Goal: Information Seeking & Learning: Learn about a topic

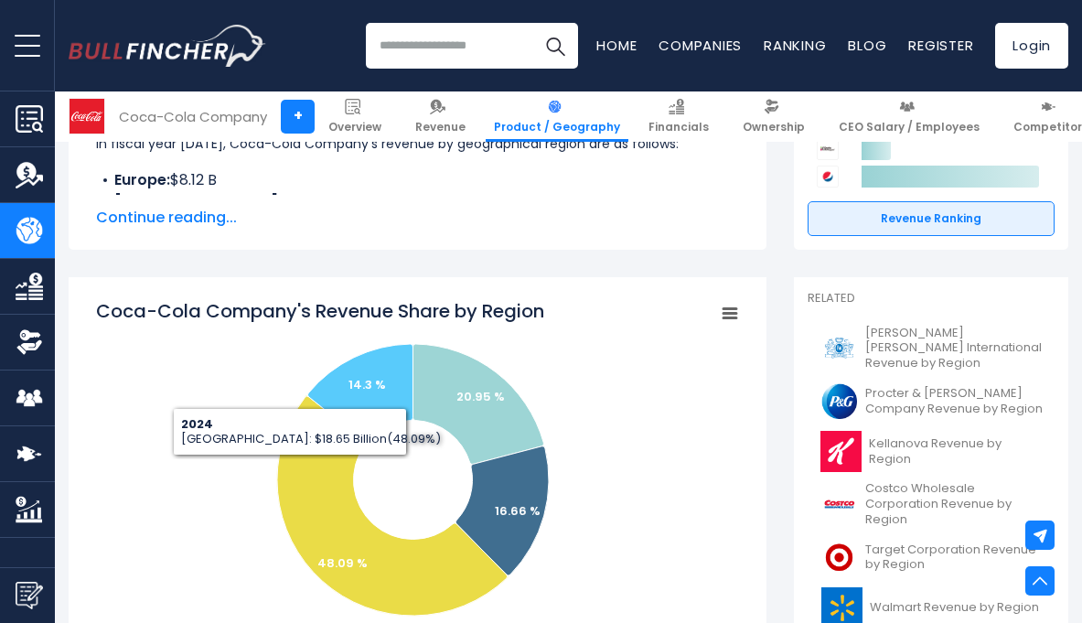
scroll to position [635, 0]
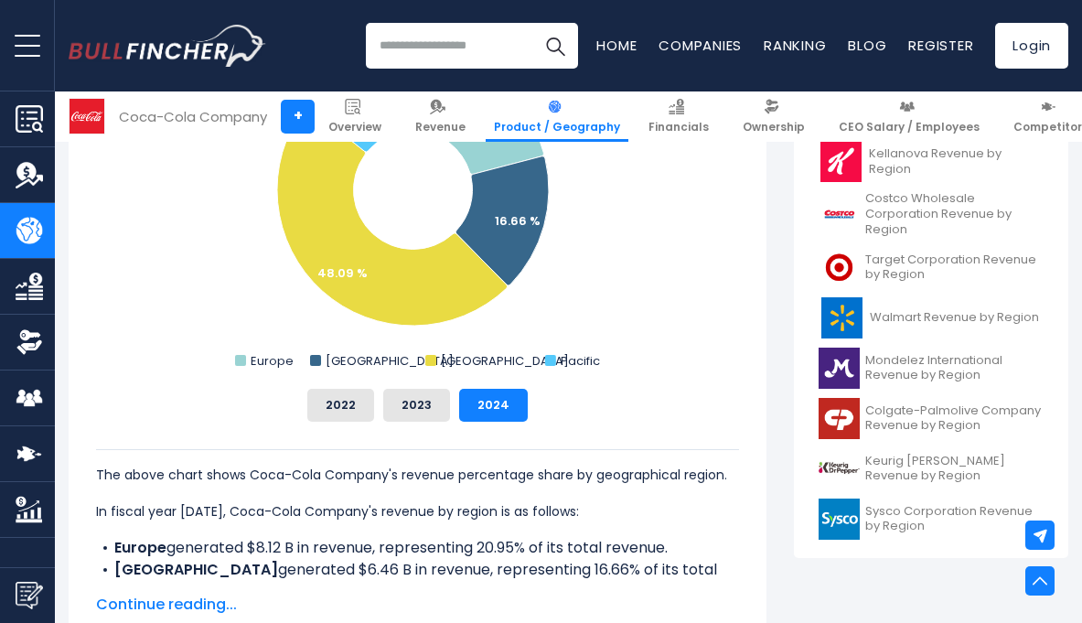
click at [403, 422] on div "The above chart shows Coca-Cola Company's revenue percentage share by geographi…" at bounding box center [417, 502] width 643 height 160
click at [407, 411] on button "2023" at bounding box center [416, 405] width 67 height 33
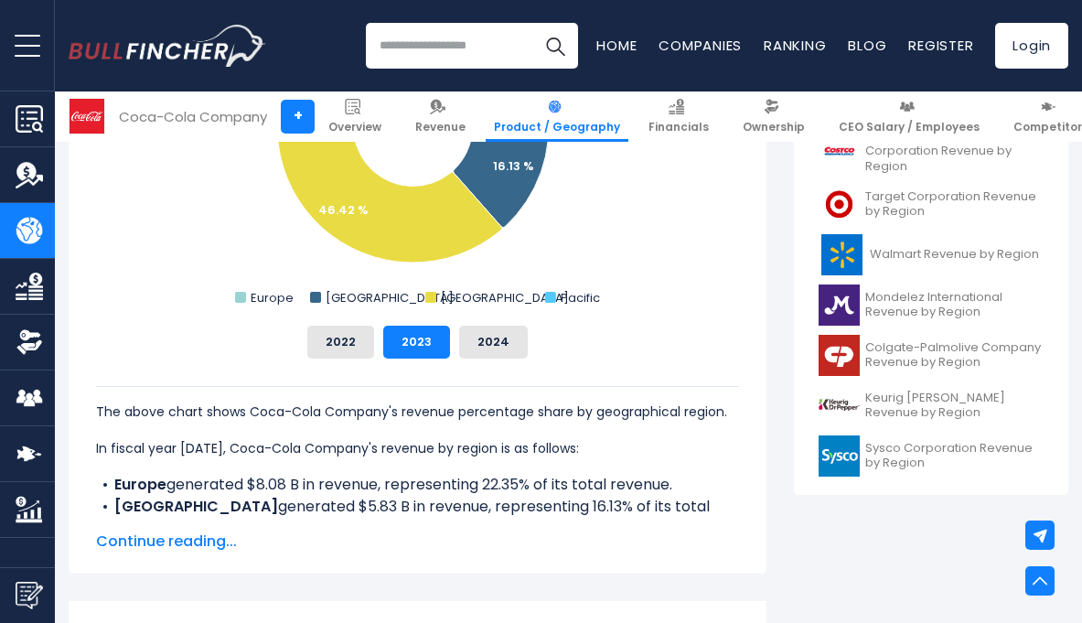
scroll to position [863, 0]
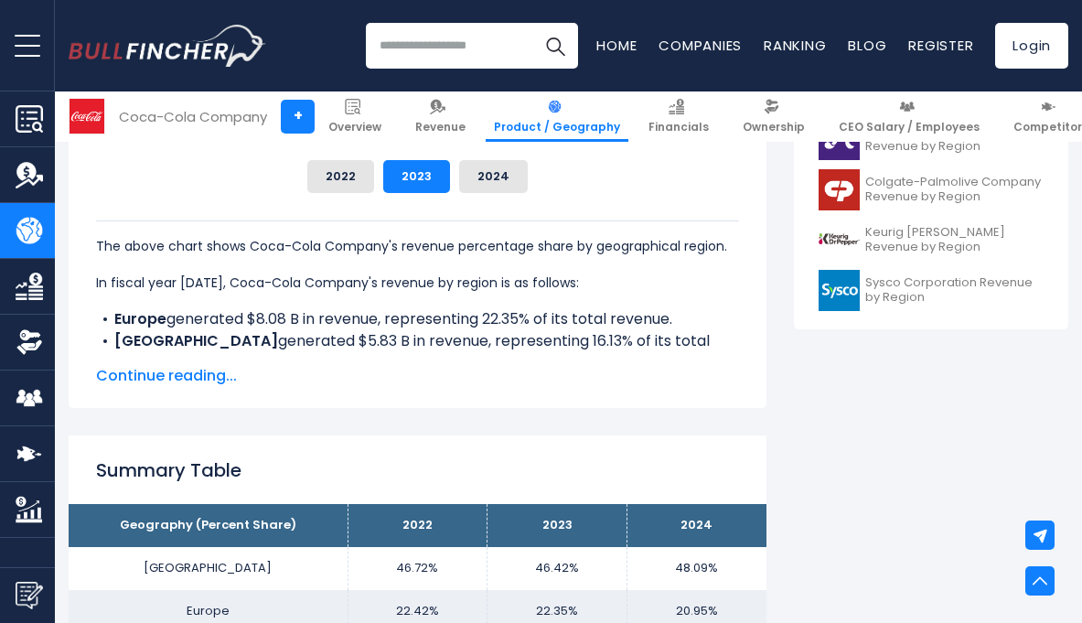
click at [166, 372] on span "Continue reading..." at bounding box center [417, 376] width 643 height 22
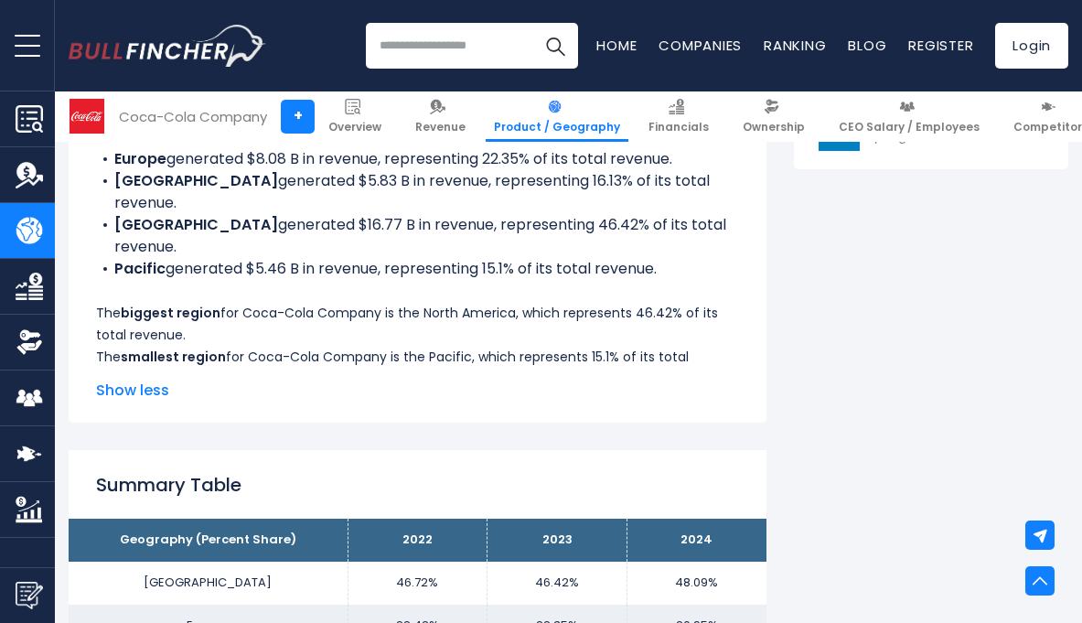
scroll to position [1029, 0]
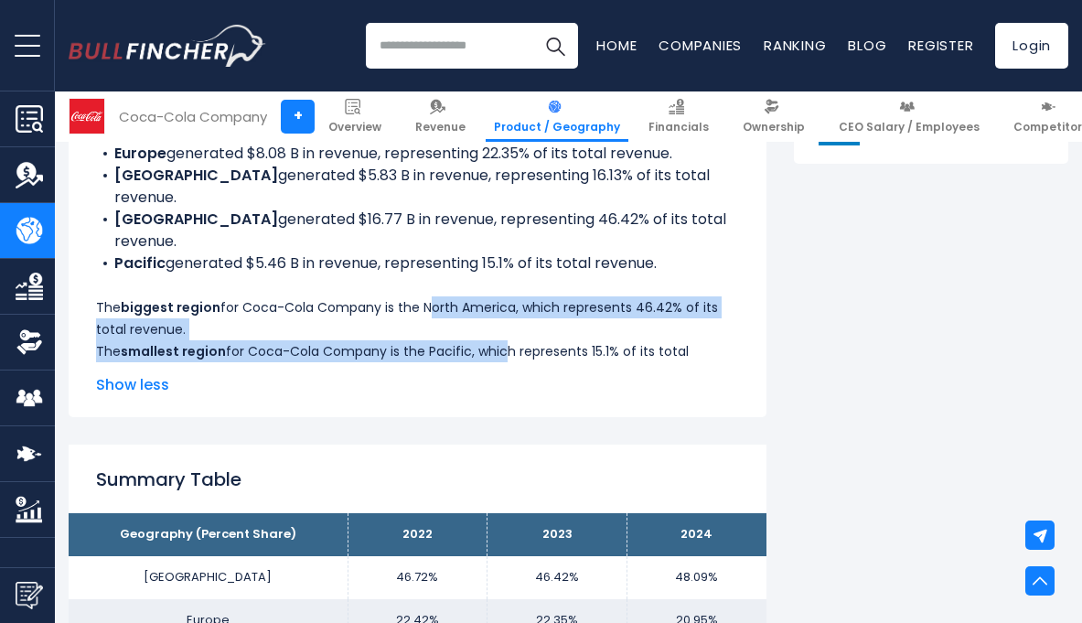
drag, startPoint x: 421, startPoint y: 283, endPoint x: 497, endPoint y: 326, distance: 87.6
click at [497, 326] on div "The above chart shows Coca-Cola Company's revenue percentage share by geographi…" at bounding box center [417, 219] width 643 height 329
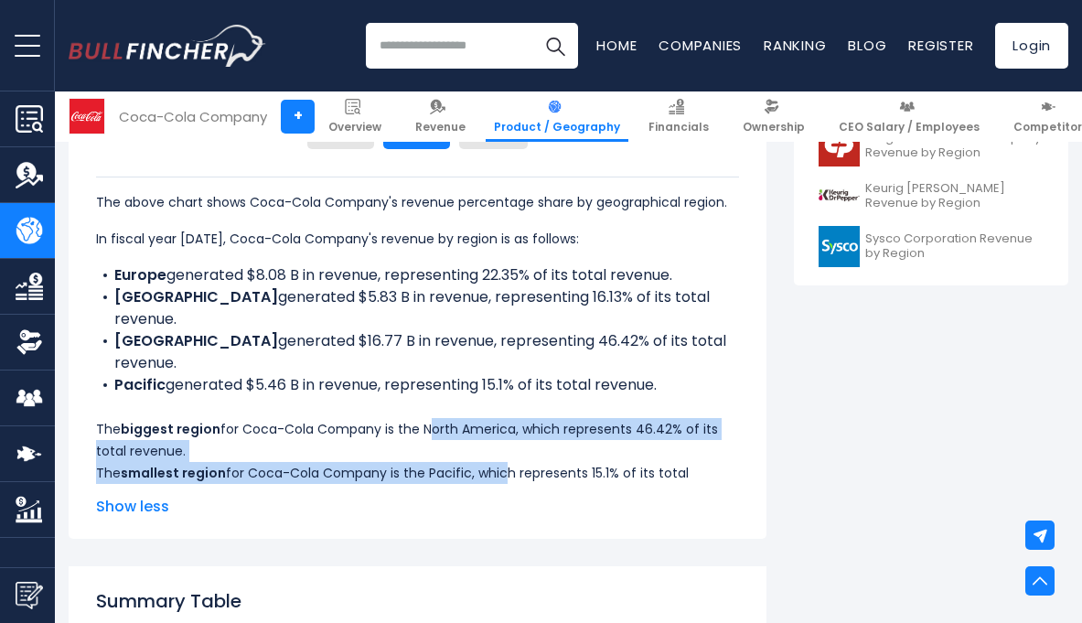
scroll to position [796, 0]
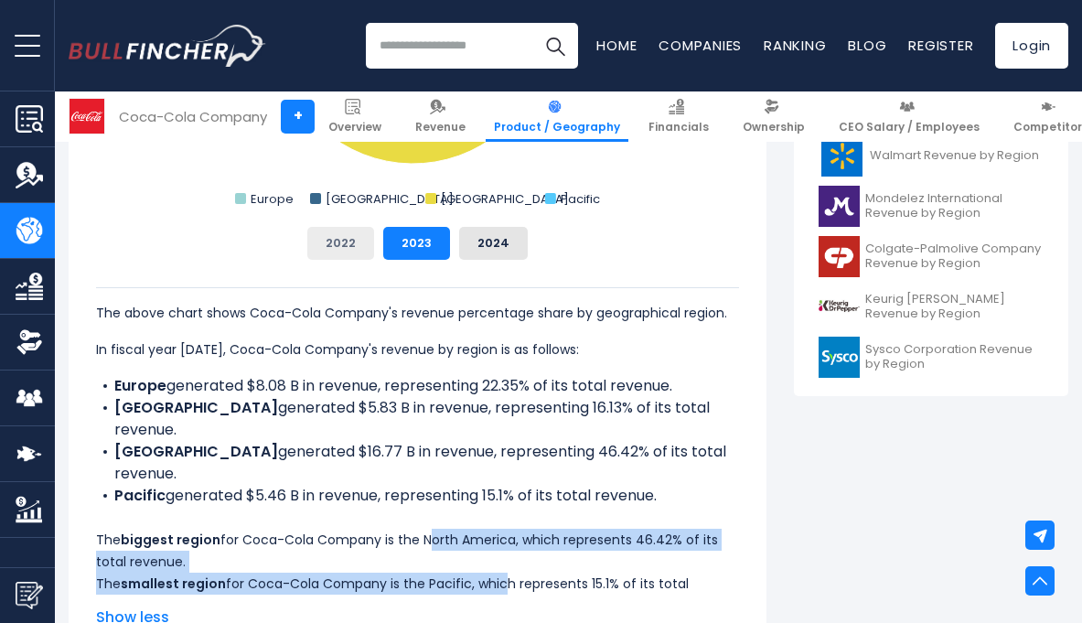
click at [350, 240] on button "2022" at bounding box center [340, 243] width 67 height 33
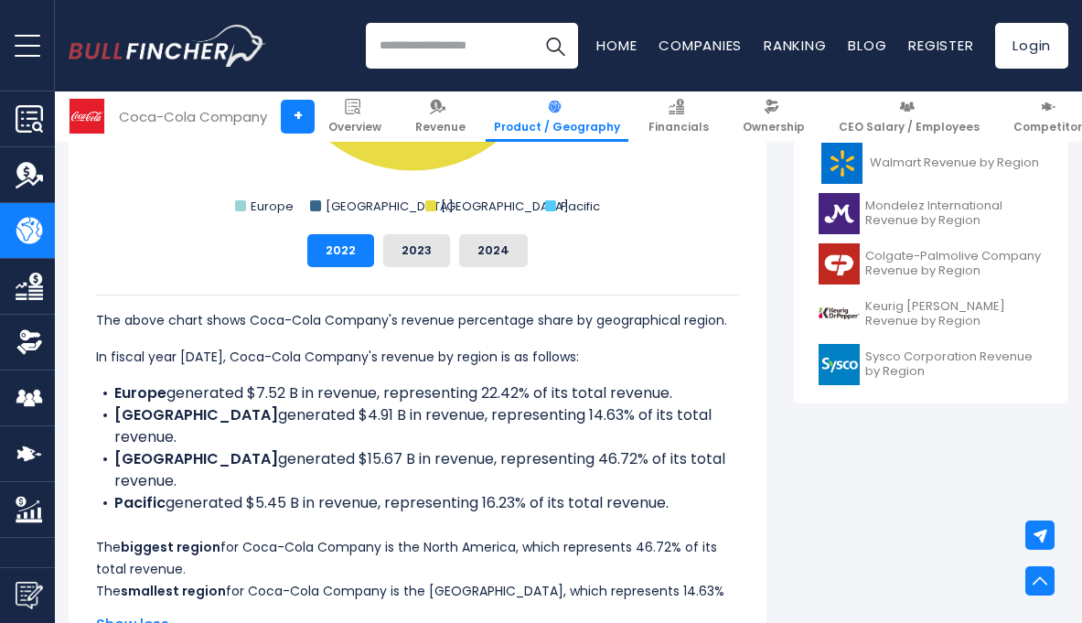
scroll to position [831, 0]
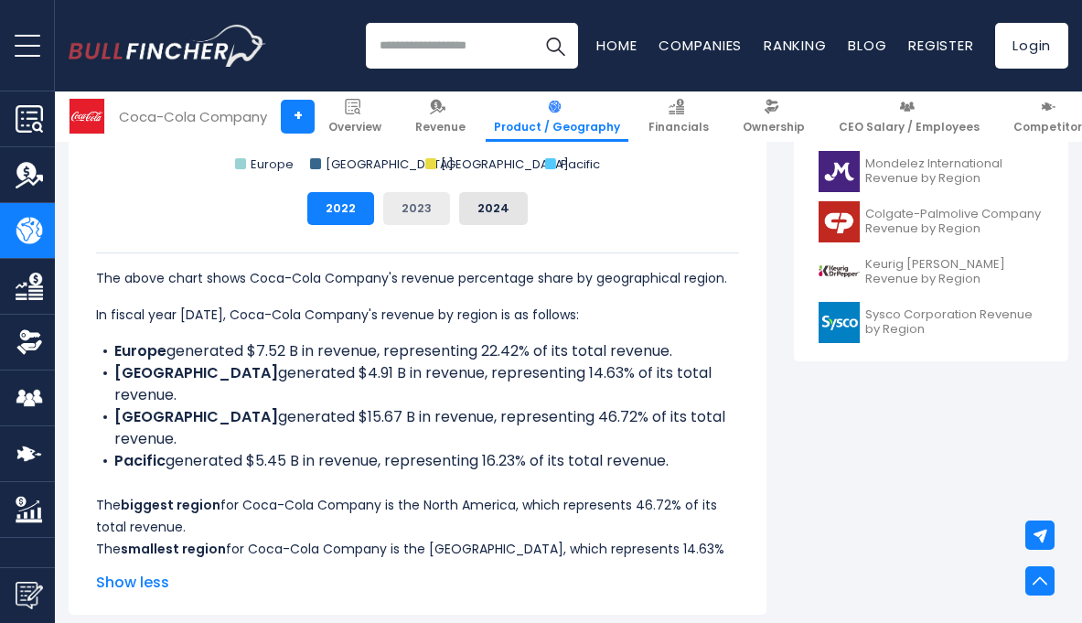
click at [412, 215] on button "2023" at bounding box center [416, 208] width 67 height 33
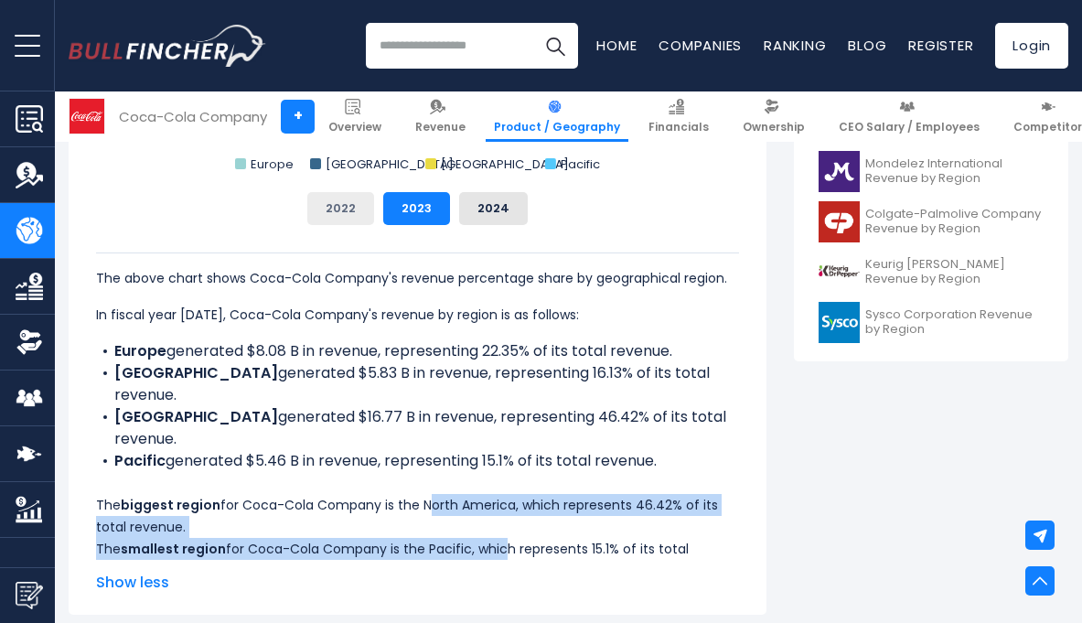
click at [330, 205] on button "2022" at bounding box center [340, 208] width 67 height 33
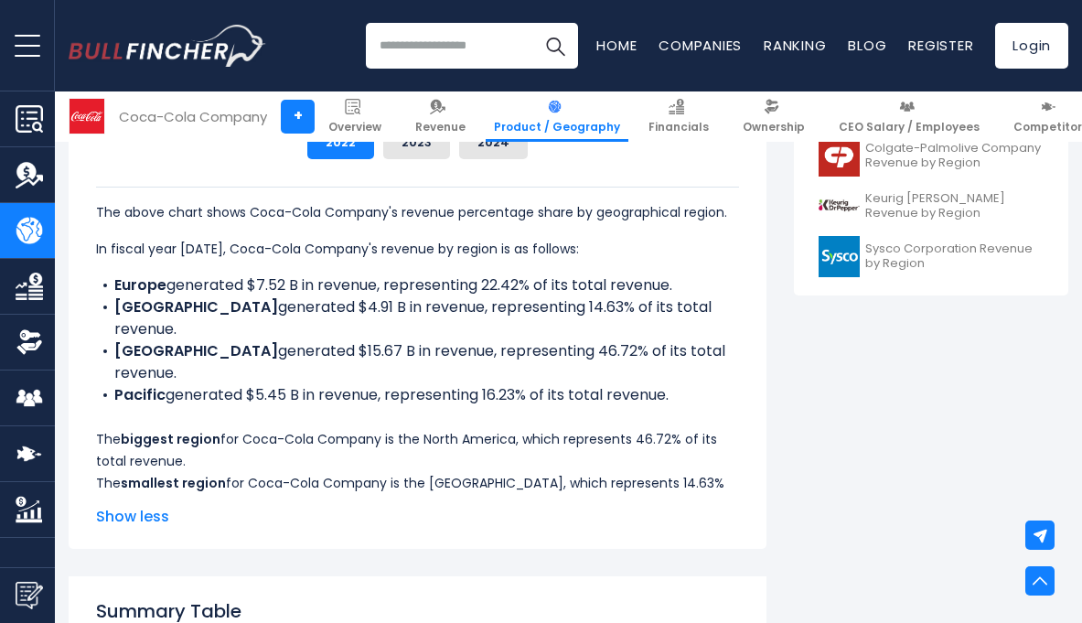
scroll to position [901, 0]
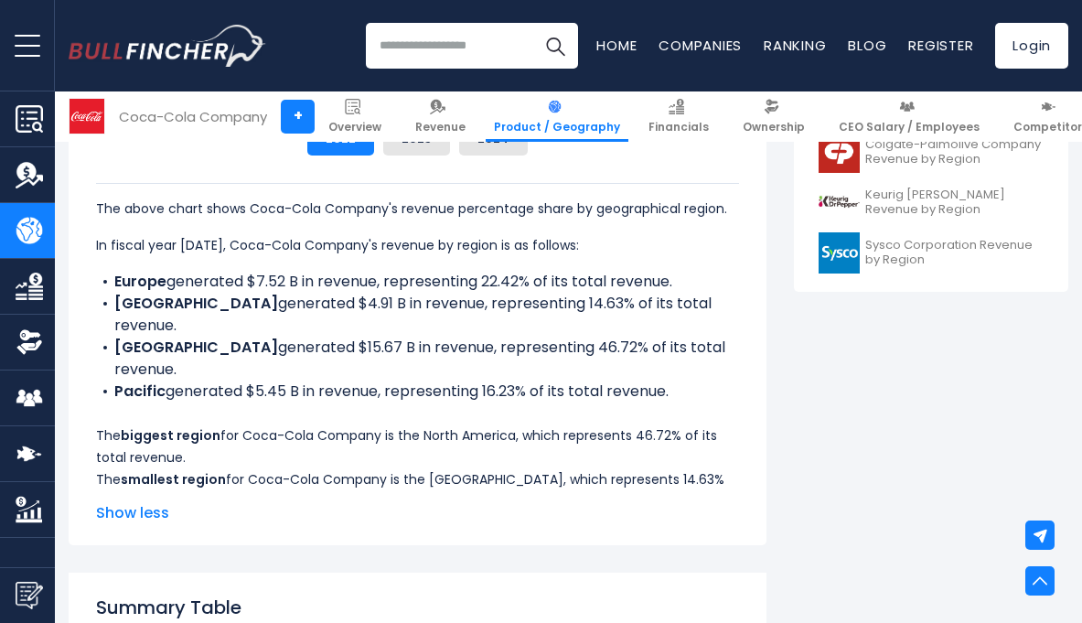
drag, startPoint x: 548, startPoint y: 327, endPoint x: 550, endPoint y: 343, distance: 15.8
click at [550, 343] on li "North America generated $15.67 B in revenue, representing 46.72% of its total r…" at bounding box center [417, 358] width 643 height 44
click at [409, 337] on li "North America generated $15.67 B in revenue, representing 46.72% of its total r…" at bounding box center [417, 358] width 643 height 44
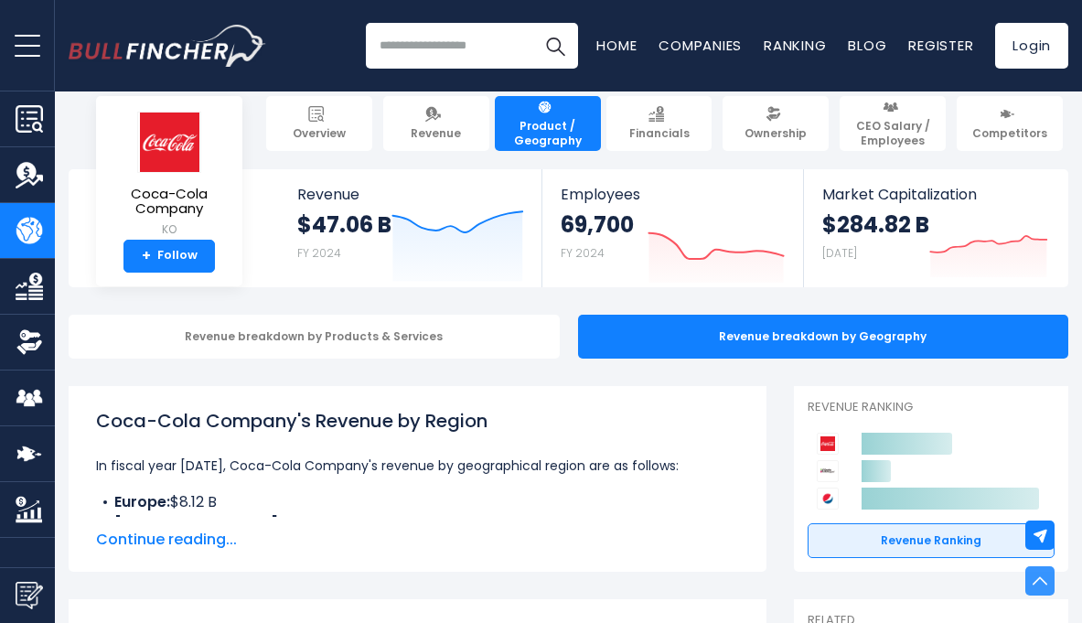
scroll to position [0, 0]
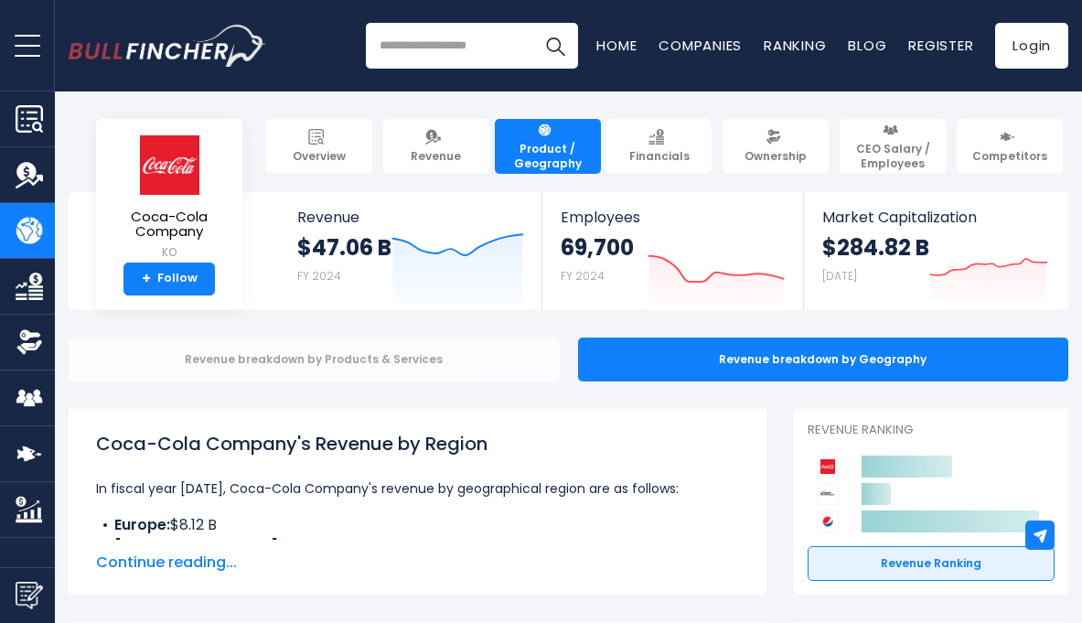
click at [458, 354] on div "Revenue breakdown by Products & Services" at bounding box center [314, 359] width 491 height 44
click at [387, 362] on div "Revenue breakdown by Products & Services" at bounding box center [314, 359] width 491 height 44
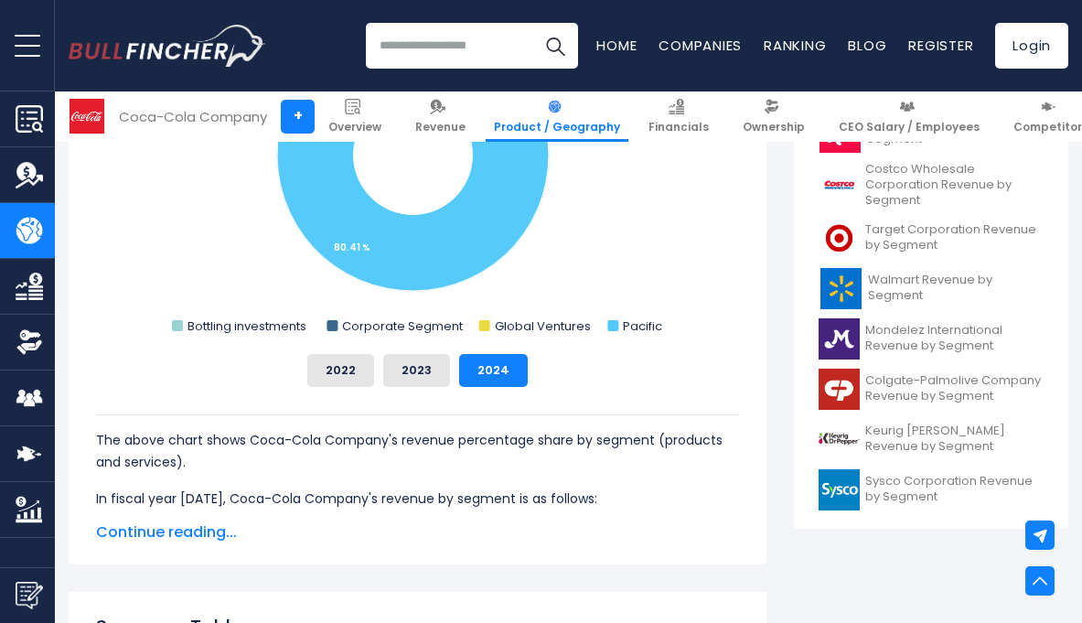
scroll to position [688, 0]
click at [346, 377] on button "2022" at bounding box center [340, 370] width 67 height 33
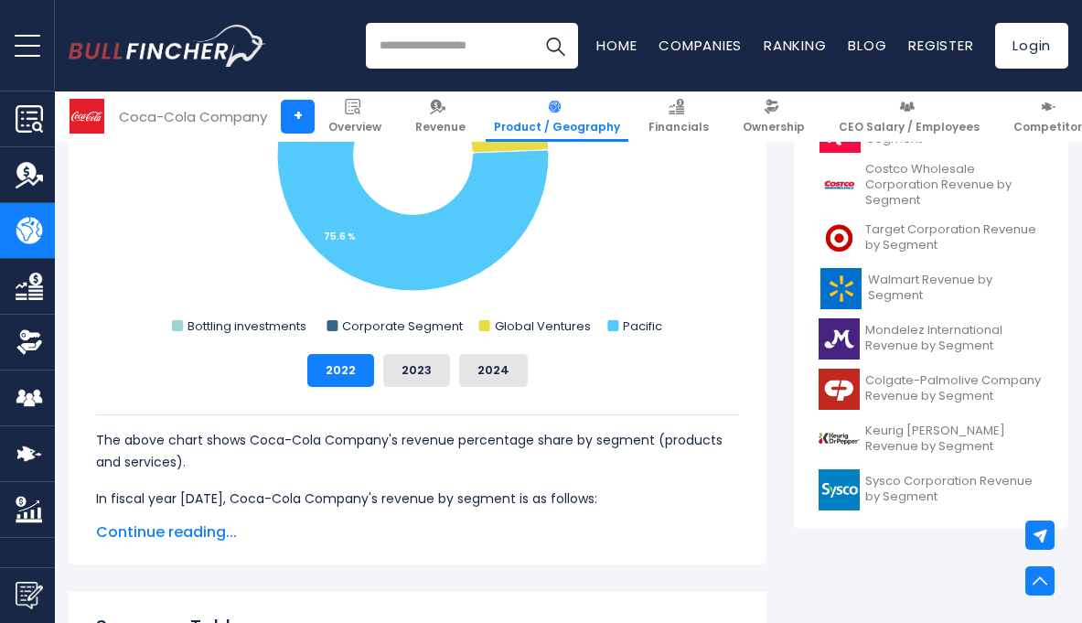
click at [187, 529] on span "Continue reading..." at bounding box center [417, 532] width 643 height 22
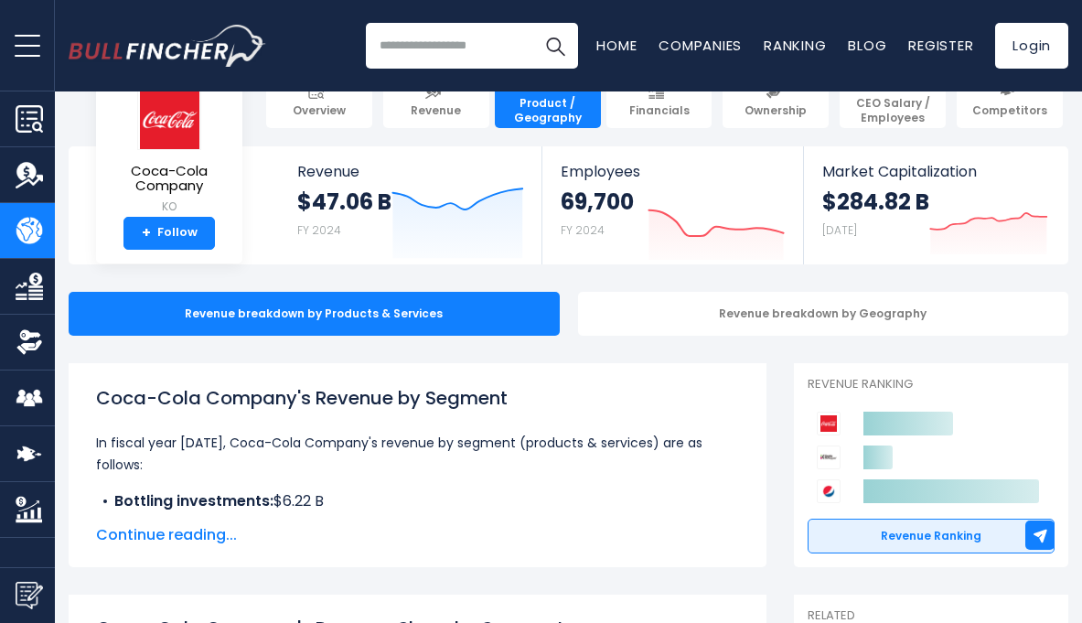
scroll to position [0, 0]
